Goal: Task Accomplishment & Management: Manage account settings

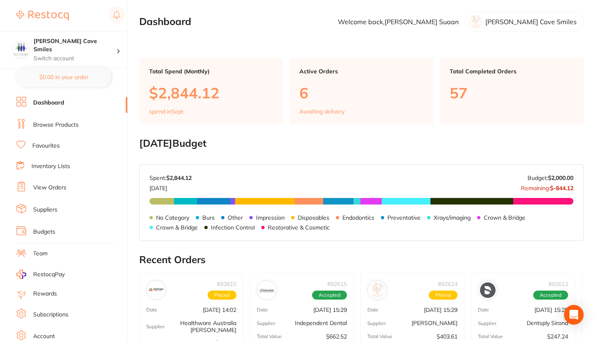
click at [66, 190] on li "View Orders" at bounding box center [71, 188] width 111 height 12
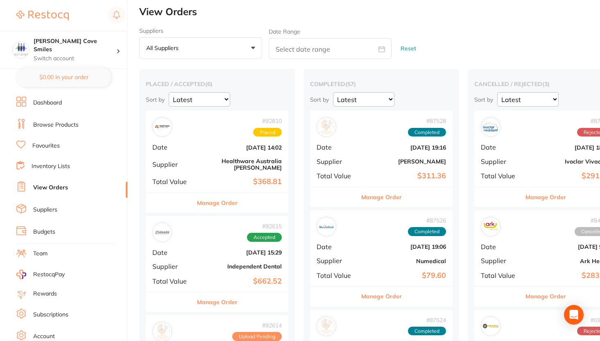
scroll to position [2, 0]
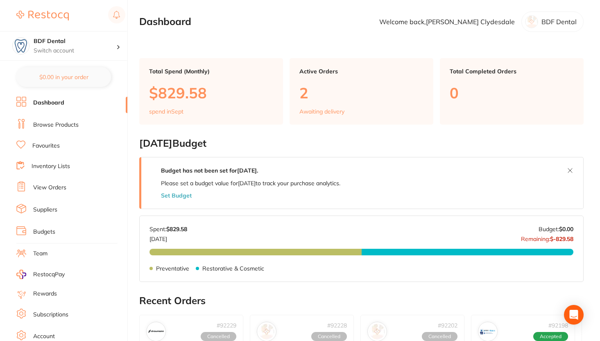
click at [55, 190] on link "View Orders" at bounding box center [49, 188] width 33 height 8
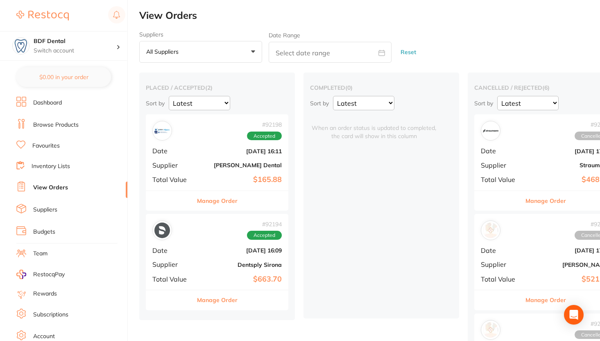
click at [58, 211] on li "Suppliers" at bounding box center [71, 210] width 111 height 12
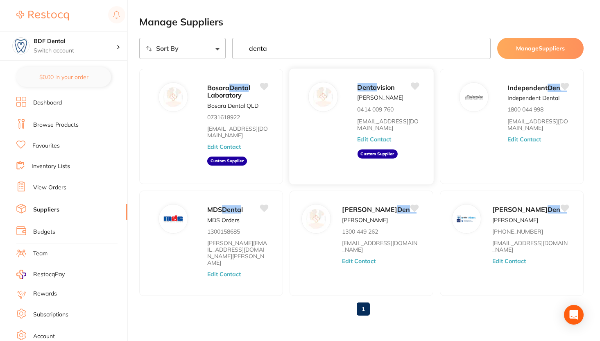
type input "denta"
click at [363, 142] on button "Edit Contact" at bounding box center [374, 139] width 34 height 7
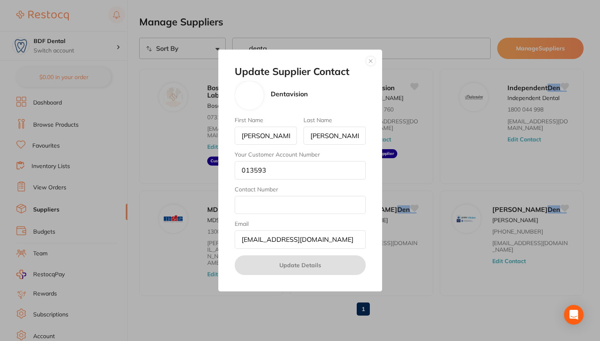
click at [372, 64] on button "button" at bounding box center [371, 61] width 10 height 10
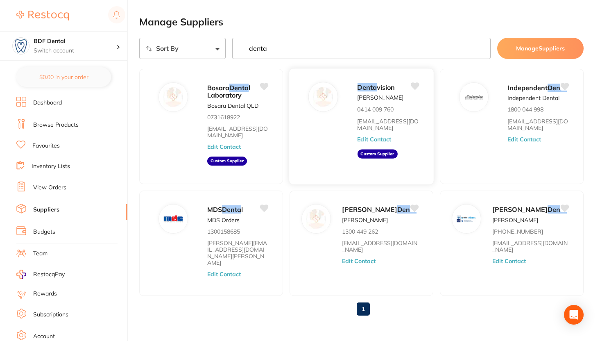
click at [370, 141] on button "Edit Contact" at bounding box center [374, 139] width 34 height 7
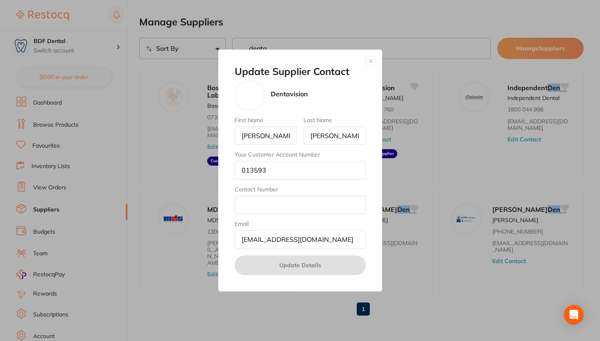
click at [368, 63] on button "button" at bounding box center [371, 61] width 10 height 10
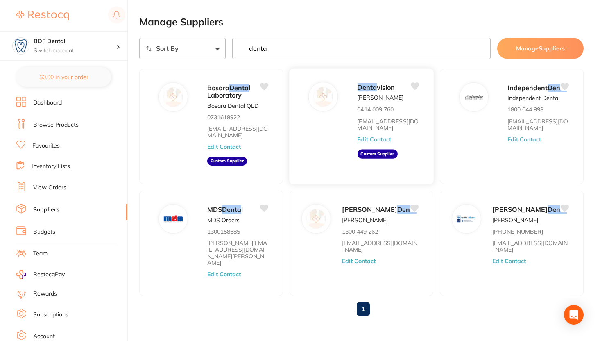
click at [370, 141] on button "Edit Contact" at bounding box center [374, 139] width 34 height 7
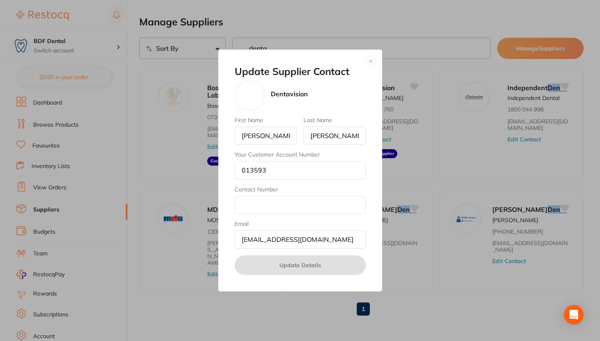
click at [370, 61] on button "button" at bounding box center [371, 61] width 10 height 10
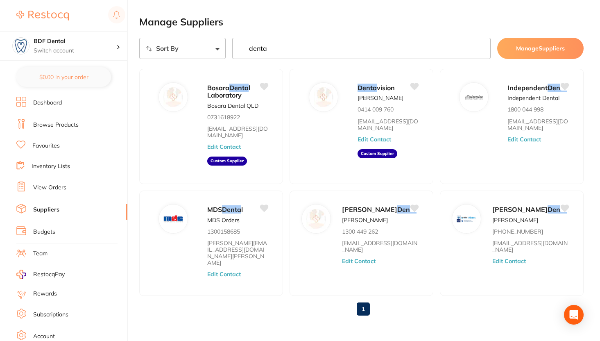
click at [71, 121] on link "Browse Products" at bounding box center [55, 125] width 45 height 8
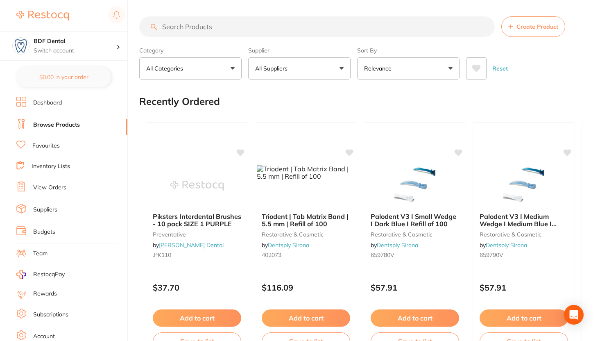
click at [290, 70] on p "All Suppliers" at bounding box center [273, 68] width 36 height 8
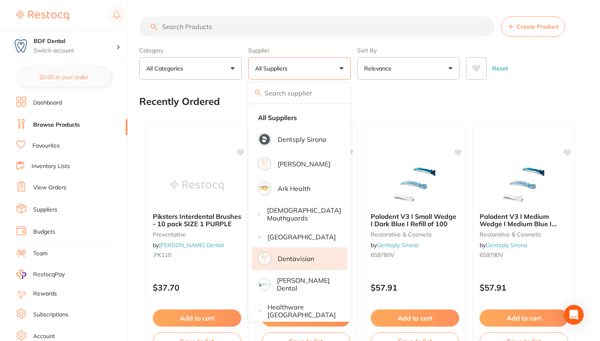
click at [297, 257] on li "Dentavision" at bounding box center [300, 258] width 96 height 23
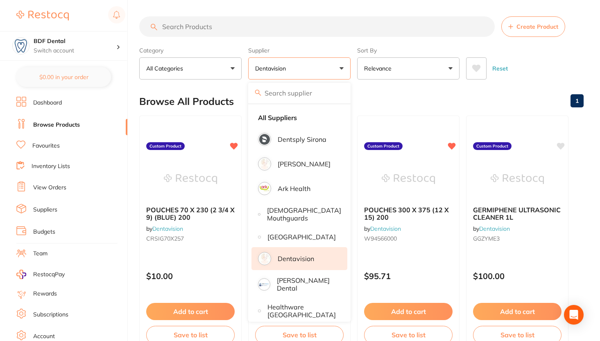
click at [380, 40] on section "Create Product Category All Categories All Categories No categories found Clear…" at bounding box center [361, 47] width 445 height 63
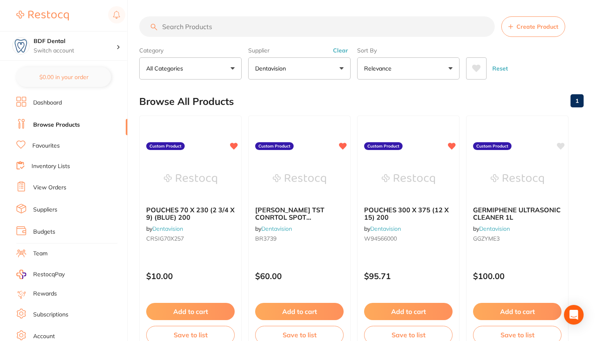
click at [320, 61] on button "Dentavision" at bounding box center [299, 68] width 102 height 22
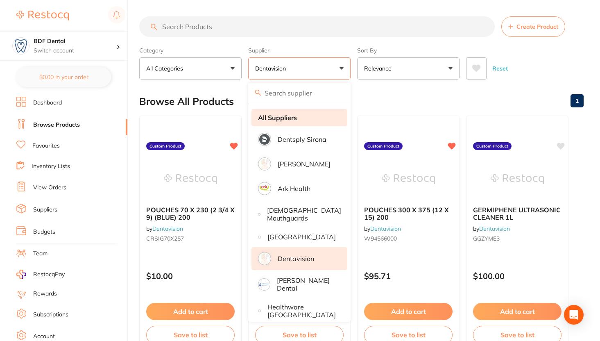
click at [294, 118] on strong "All Suppliers" at bounding box center [277, 117] width 39 height 7
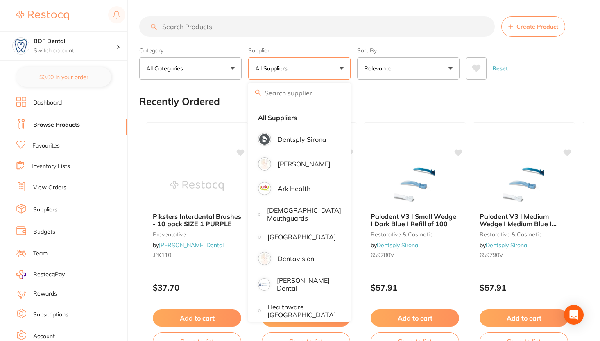
click at [369, 95] on div "Recently Ordered" at bounding box center [361, 101] width 445 height 27
